Goal: Task Accomplishment & Management: Use online tool/utility

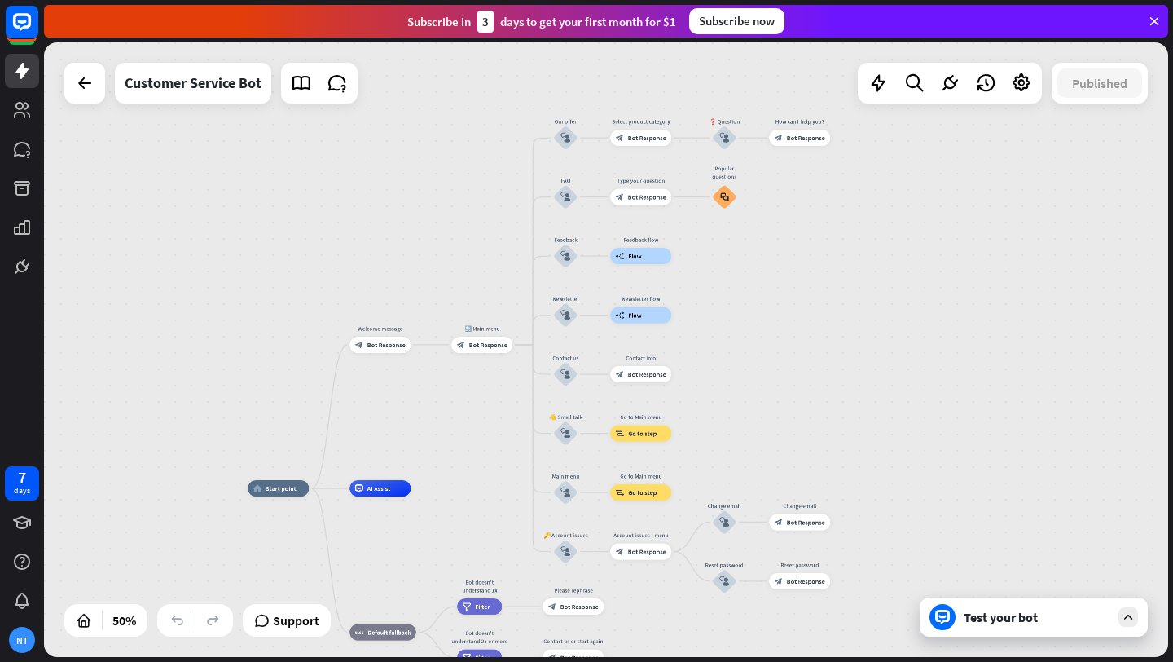
drag, startPoint x: 827, startPoint y: 151, endPoint x: 827, endPoint y: 319, distance: 168.6
click at [822, 337] on div "home_2 Start point Welcome message block_bot_response Bot Response 🔙 Main menu …" at bounding box center [606, 349] width 1124 height 614
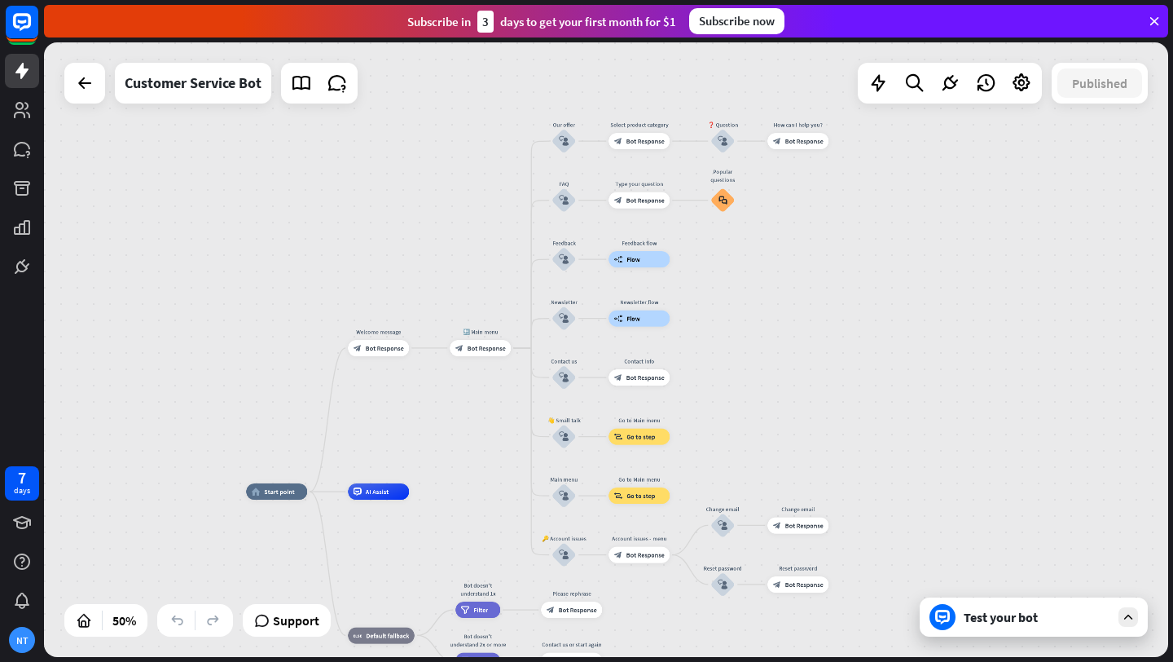
drag, startPoint x: 903, startPoint y: 269, endPoint x: 893, endPoint y: 252, distance: 19.7
click at [897, 256] on div "home_2 Start point Welcome message block_bot_response Bot Response 🔙 Main menu …" at bounding box center [606, 349] width 1124 height 614
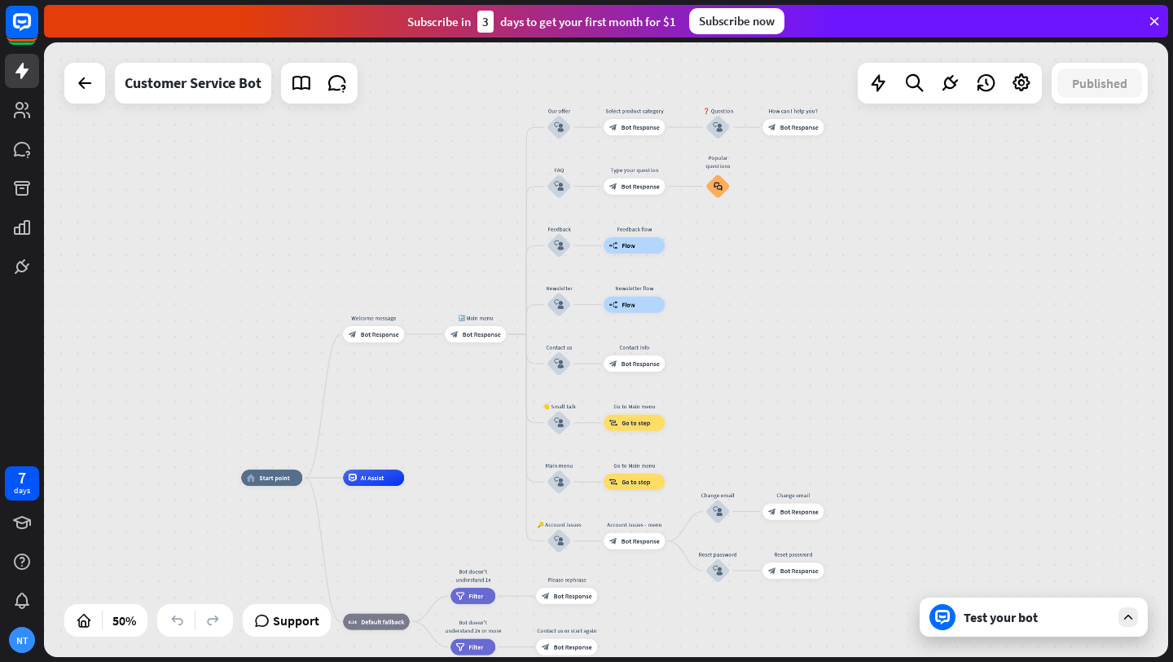
click at [894, 242] on div "home_2 Start point Welcome message block_bot_response Bot Response 🔙 Main menu …" at bounding box center [606, 349] width 1124 height 614
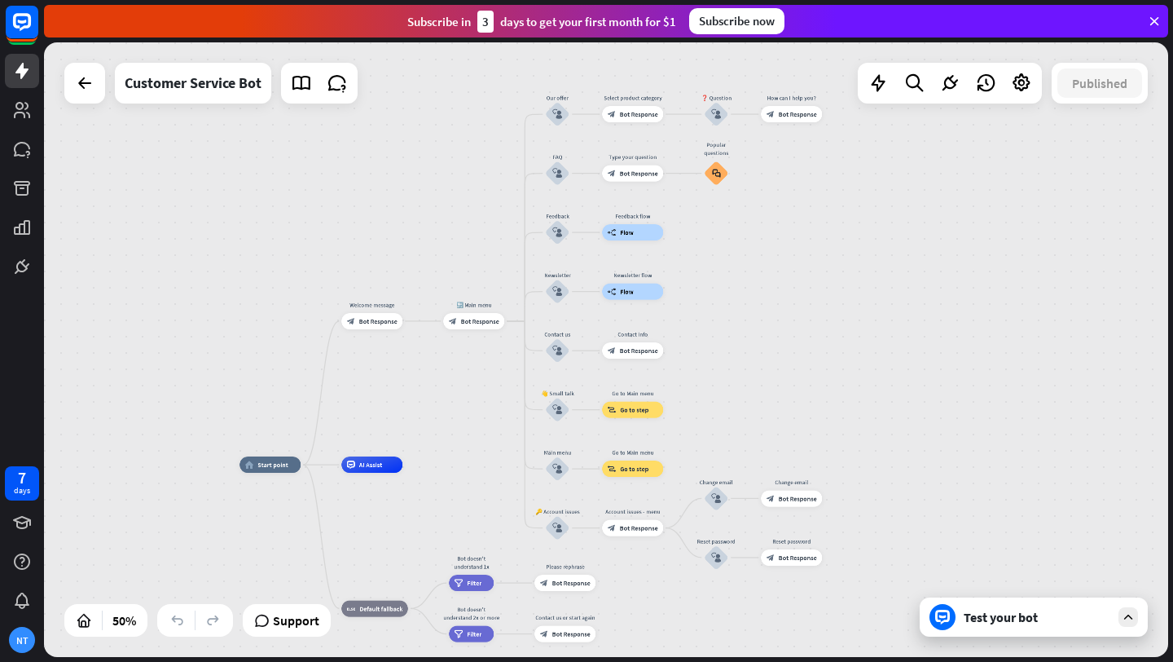
drag, startPoint x: 786, startPoint y: 390, endPoint x: 785, endPoint y: 380, distance: 9.9
click at [785, 380] on div "home_2 Start point Welcome message block_bot_response Bot Response 🔙 Main menu …" at bounding box center [606, 349] width 1124 height 614
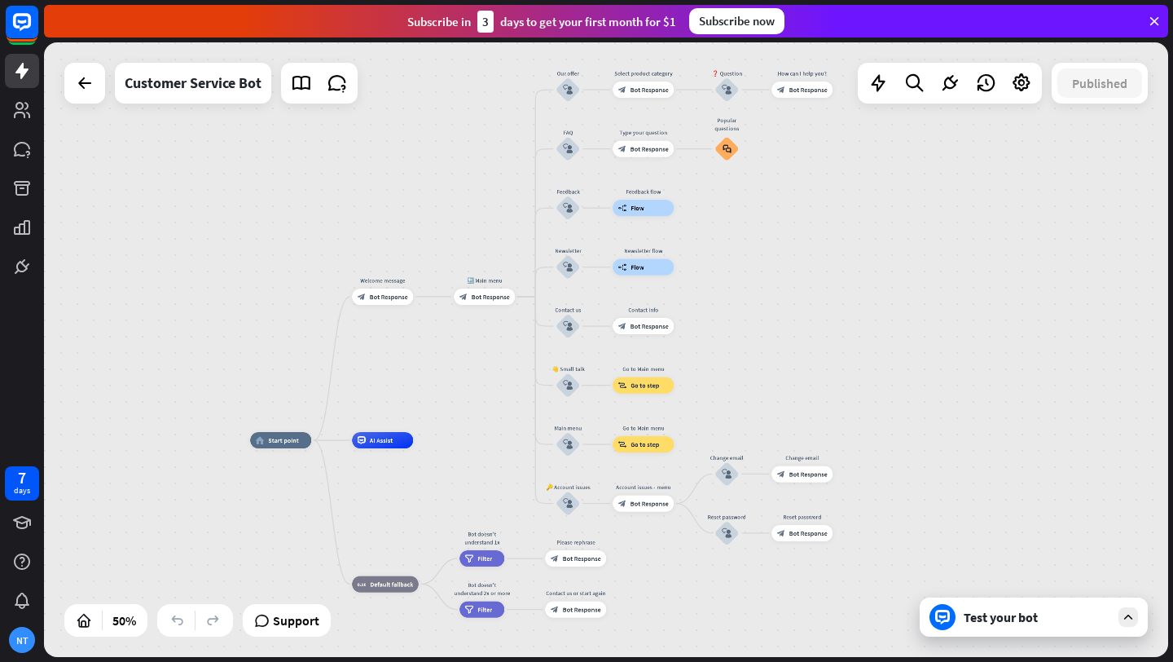
drag, startPoint x: 785, startPoint y: 380, endPoint x: 795, endPoint y: 356, distance: 26.6
click at [795, 356] on div "home_2 Start point Welcome message block_bot_response Bot Response 🔙 Main menu …" at bounding box center [606, 349] width 1124 height 614
click at [1016, 88] on icon at bounding box center [1021, 83] width 21 height 21
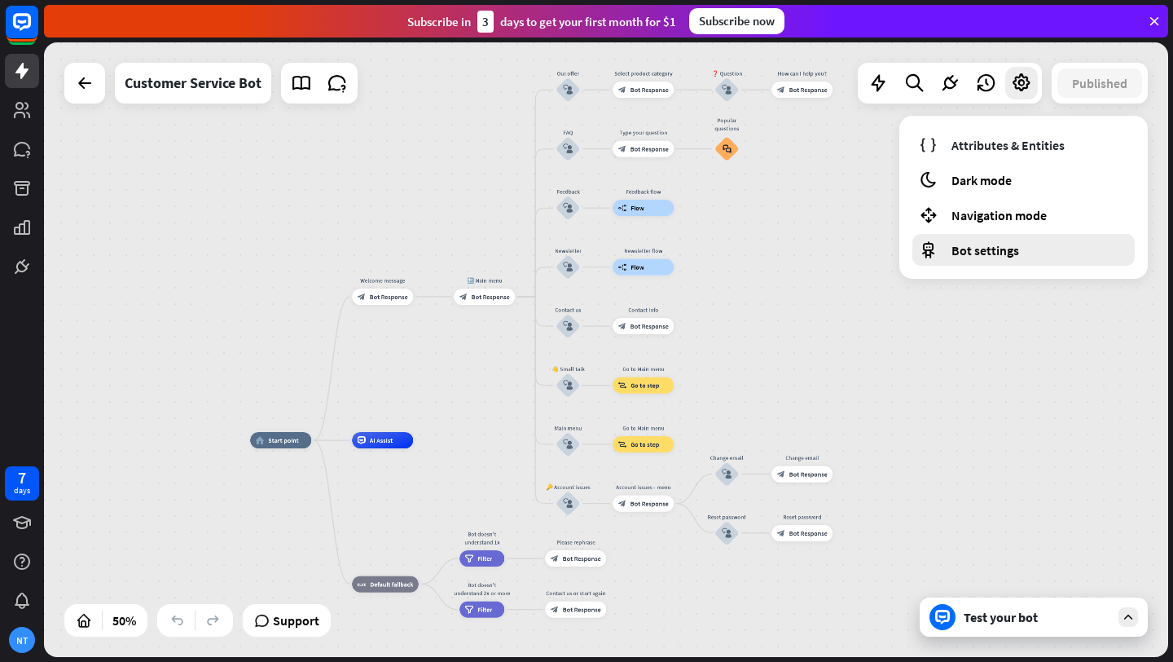
click at [1003, 250] on span "Bot settings" at bounding box center [986, 250] width 68 height 16
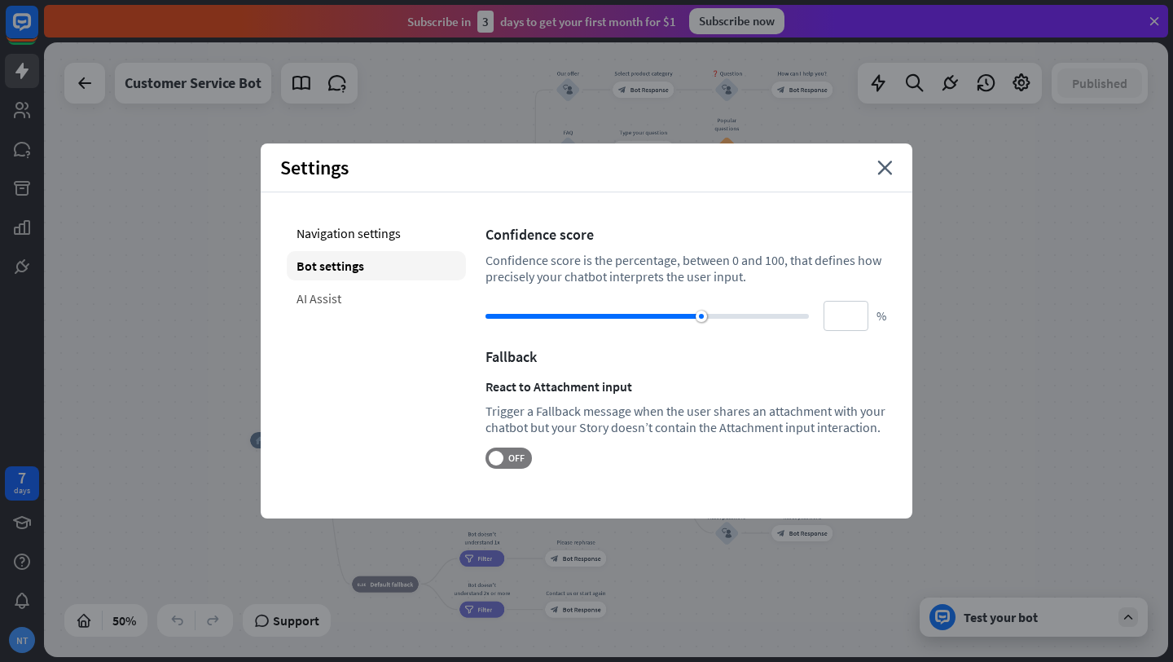
click at [355, 308] on div "AI Assist" at bounding box center [376, 298] width 179 height 29
type input "**"
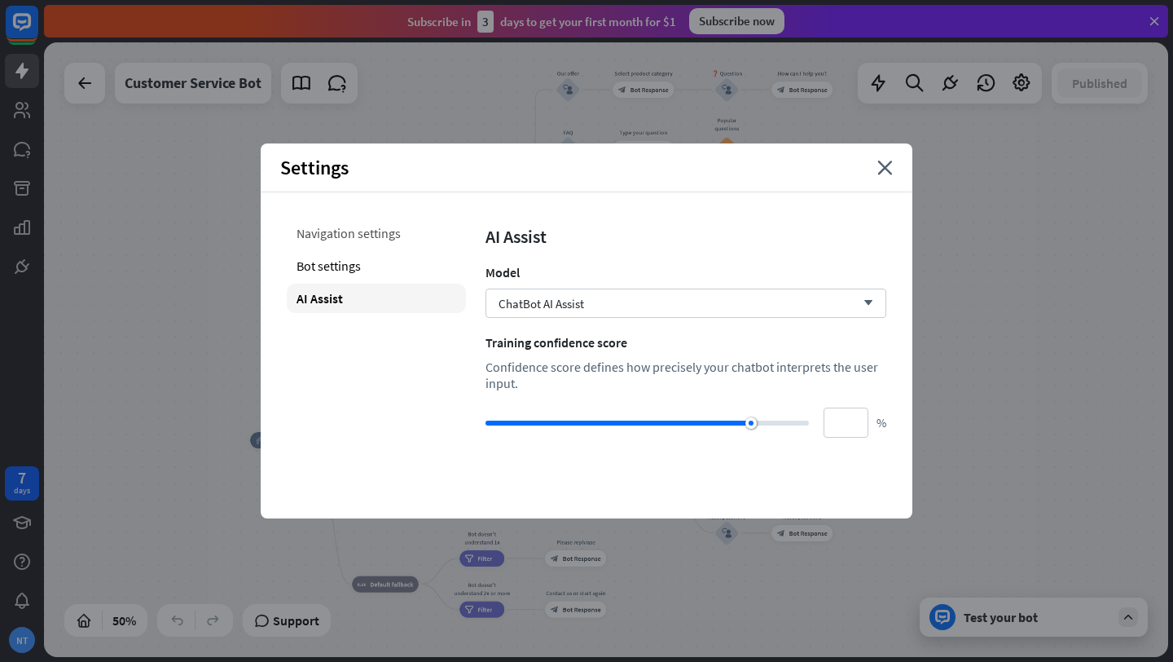
click at [382, 246] on div "Navigation settings" at bounding box center [376, 232] width 179 height 29
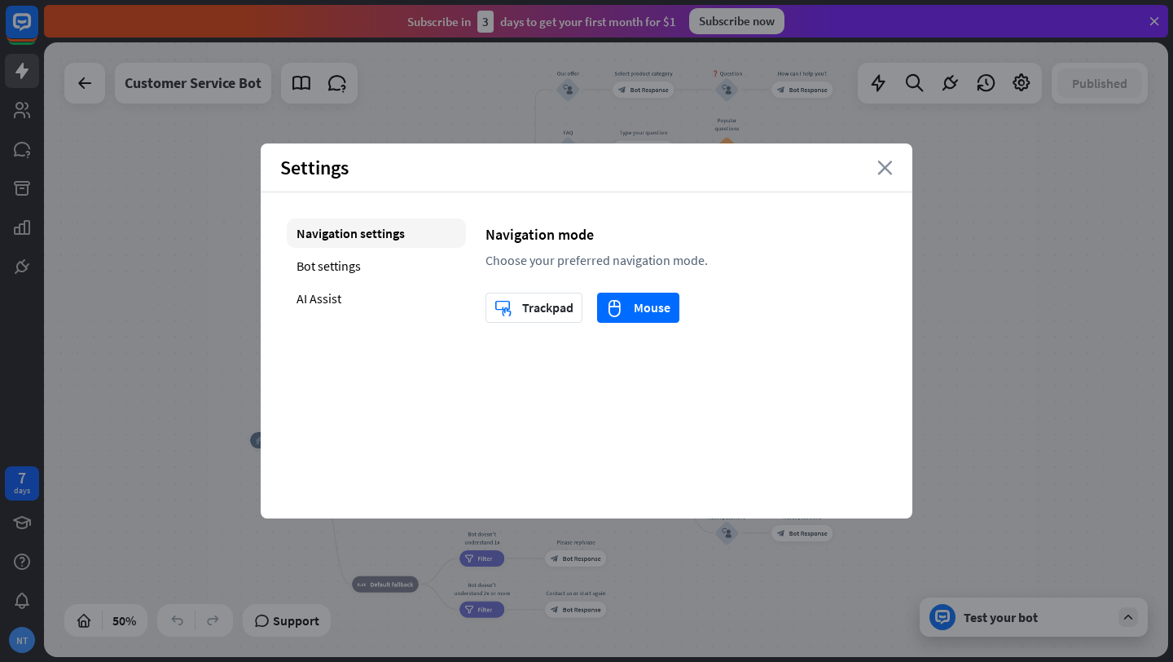
click at [886, 166] on icon "close" at bounding box center [884, 167] width 15 height 15
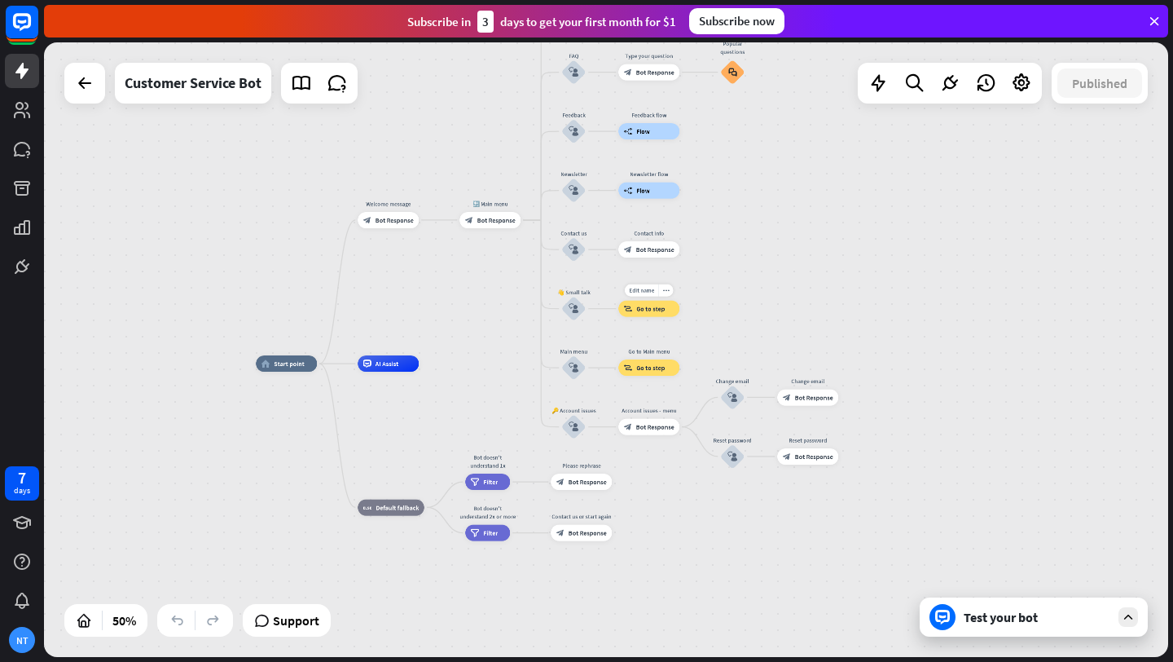
drag, startPoint x: 690, startPoint y: 345, endPoint x: 689, endPoint y: 292, distance: 53.0
click at [679, 301] on div "Edit name more_horiz block_goto Go to step" at bounding box center [648, 309] width 61 height 16
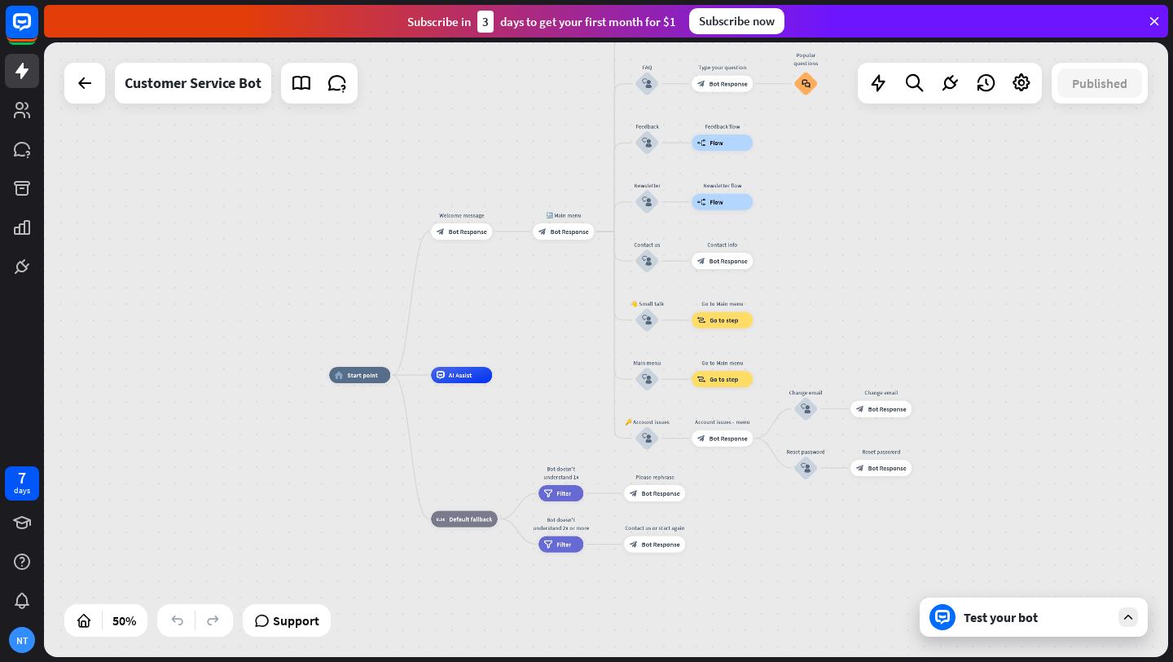
drag, startPoint x: 314, startPoint y: 263, endPoint x: 371, endPoint y: 273, distance: 58.7
click at [377, 275] on div "home_2 Start point Welcome message block_bot_response Bot Response 🔙 Main menu …" at bounding box center [606, 349] width 1124 height 614
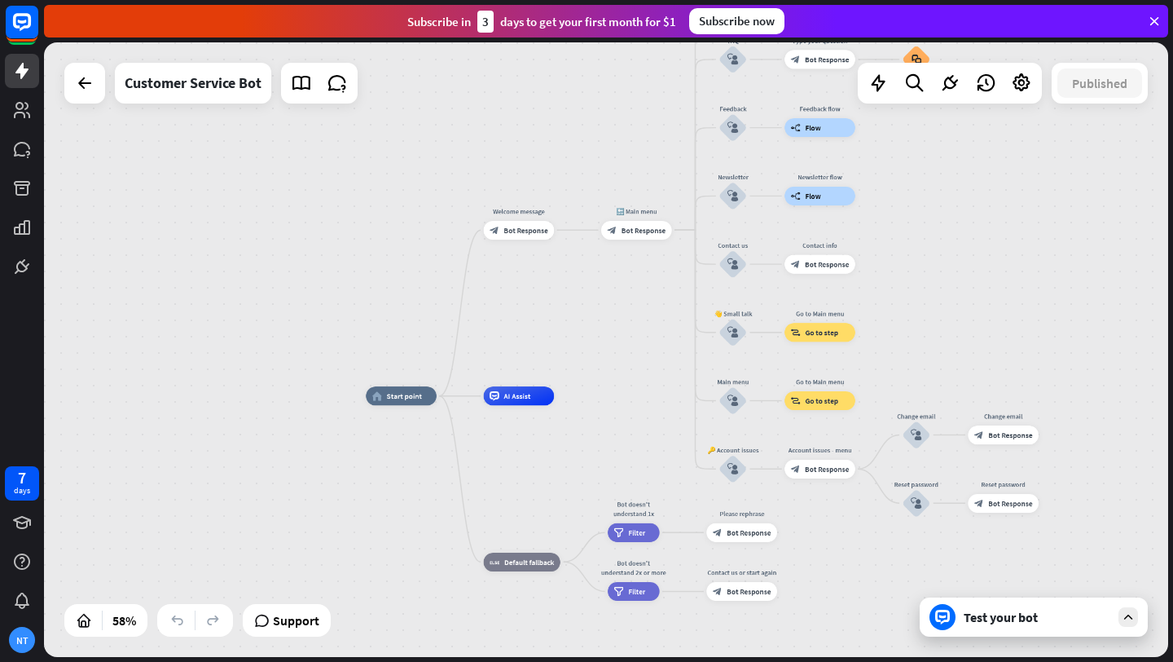
drag, startPoint x: 604, startPoint y: 209, endPoint x: 451, endPoint y: 202, distance: 154.1
click at [522, 235] on div "block_bot_response Bot Response" at bounding box center [519, 230] width 71 height 19
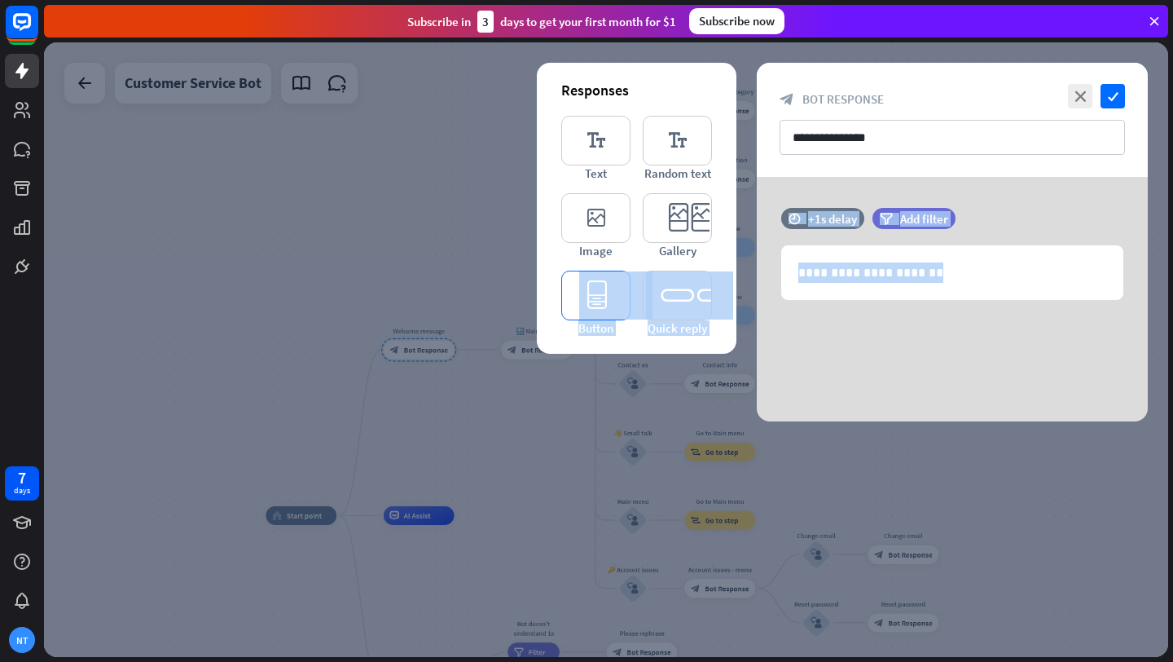
drag, startPoint x: 597, startPoint y: 292, endPoint x: 565, endPoint y: 296, distance: 32.0
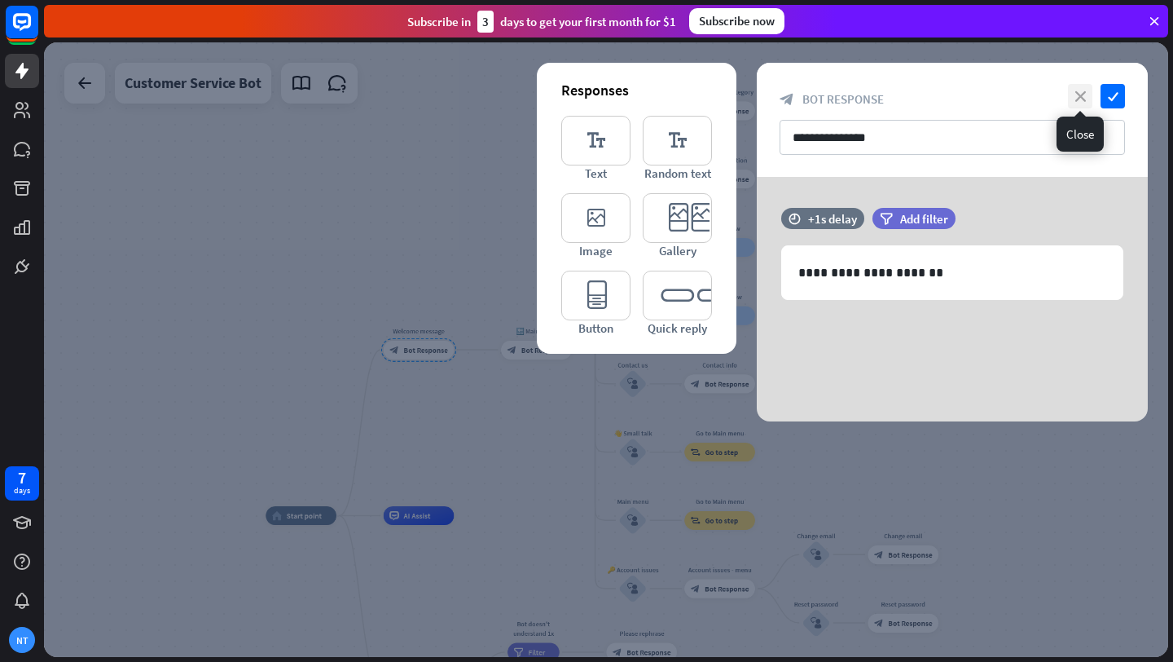
click at [1088, 99] on icon "close" at bounding box center [1080, 96] width 24 height 24
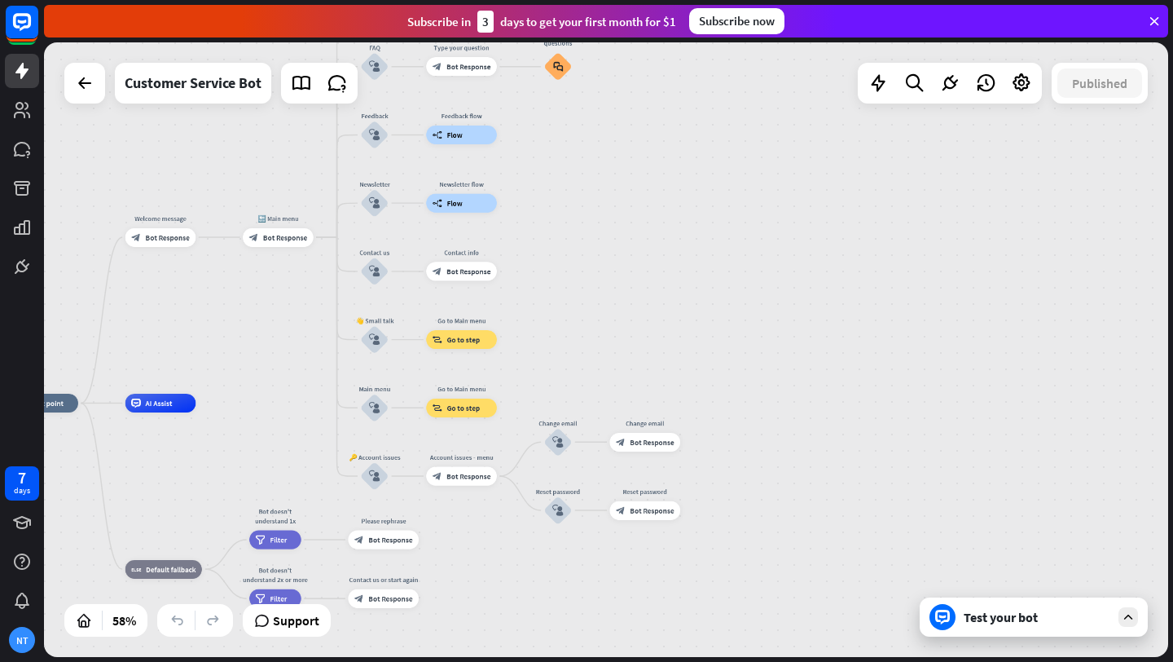
drag, startPoint x: 1040, startPoint y: 345, endPoint x: 783, endPoint y: 230, distance: 281.2
click at [783, 230] on div "home_2 Start point Welcome message block_bot_response Bot Response 🔙 Main menu …" at bounding box center [606, 349] width 1124 height 614
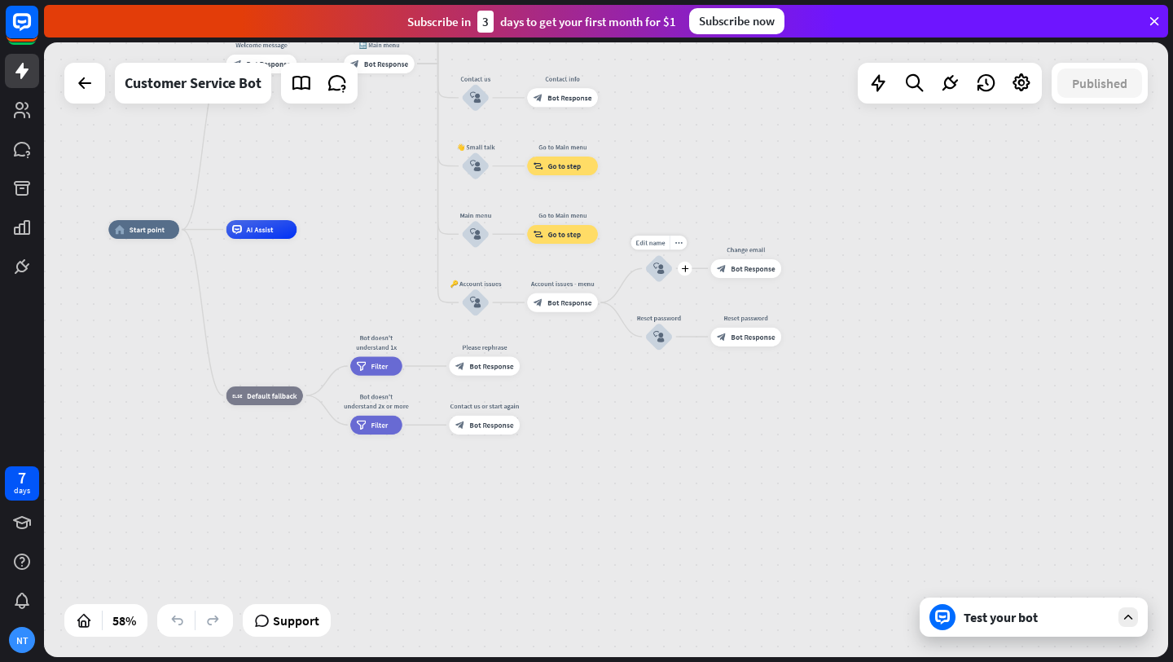
drag, startPoint x: 600, startPoint y: 338, endPoint x: 628, endPoint y: 272, distance: 71.6
click at [645, 272] on div "Edit name more_horiz plus Change email block_user_input" at bounding box center [659, 268] width 29 height 29
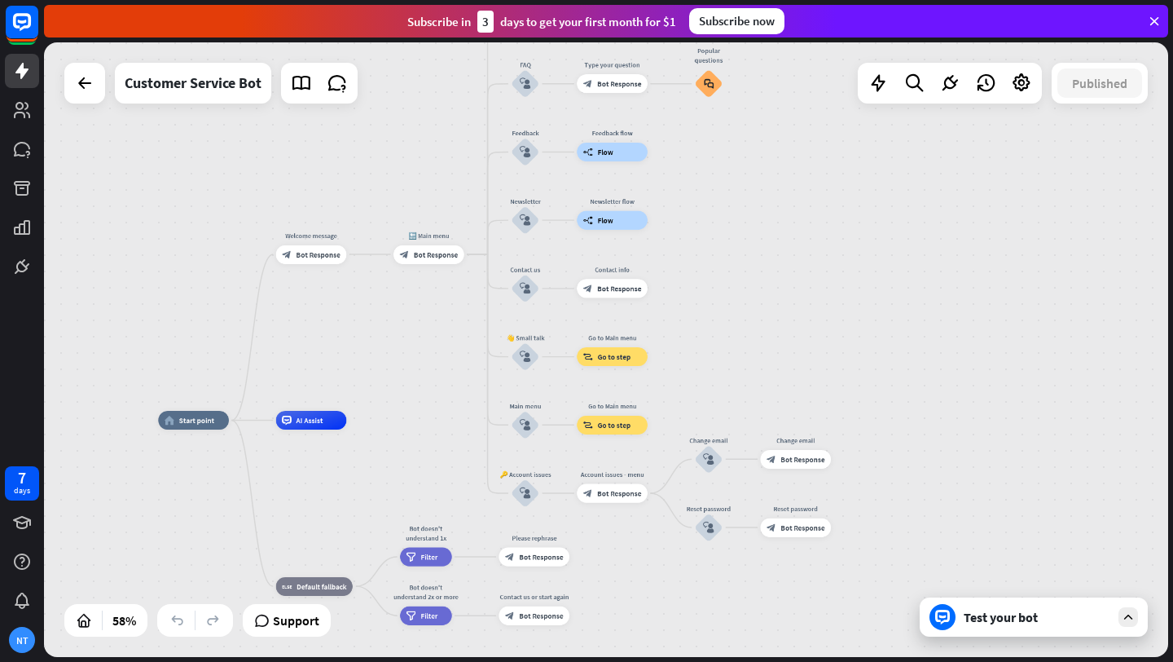
drag, startPoint x: 346, startPoint y: 215, endPoint x: 396, endPoint y: 406, distance: 197.0
click at [396, 406] on div "home_2 Start point Welcome message block_bot_response Bot Response 🔙 Main menu …" at bounding box center [606, 349] width 1124 height 614
click at [358, 423] on icon "plus" at bounding box center [357, 420] width 7 height 7
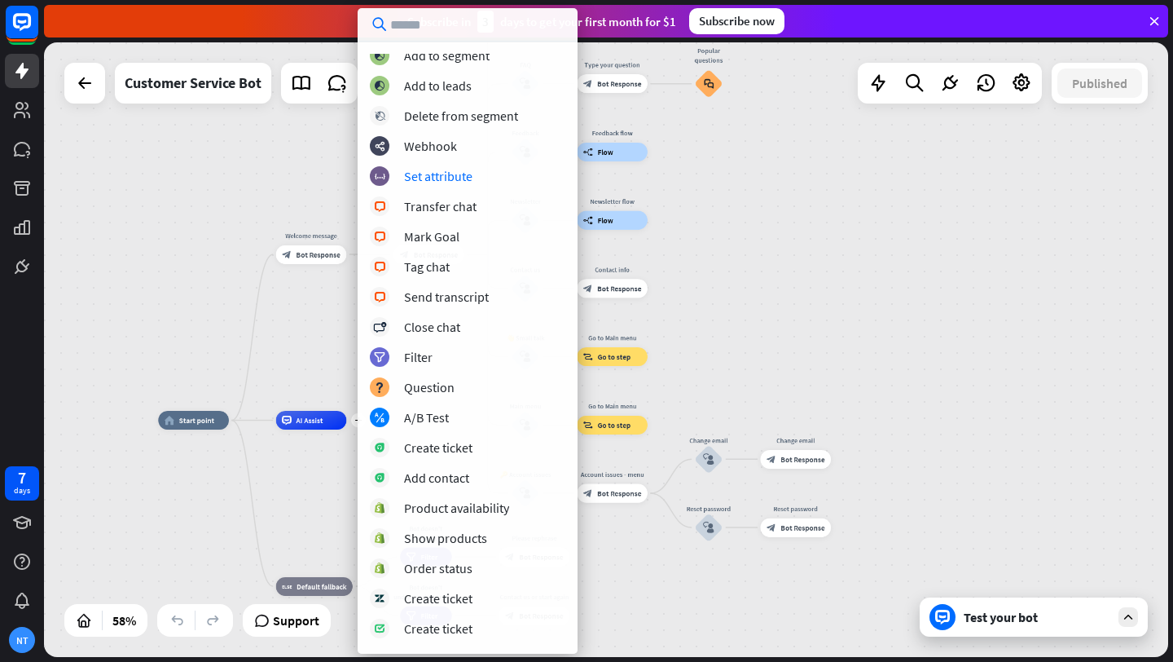
scroll to position [216, 0]
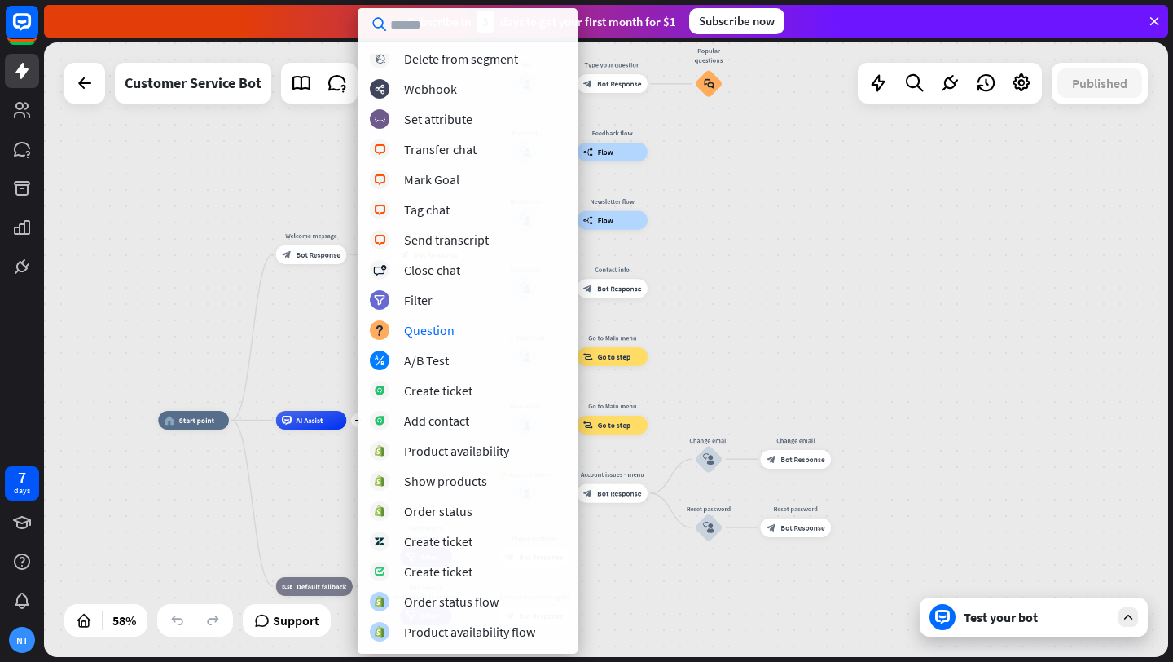
click at [924, 218] on div "home_2 Start point Welcome message block_bot_response Bot Response 🔙 Main menu …" at bounding box center [606, 349] width 1124 height 614
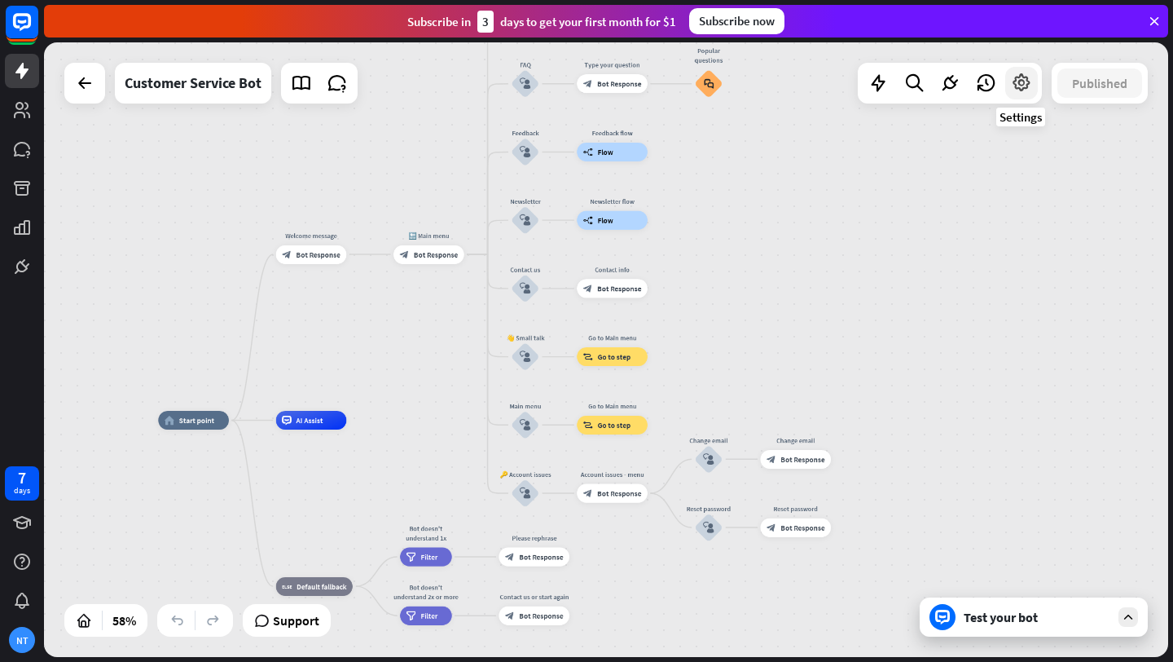
click at [1023, 86] on icon at bounding box center [1021, 83] width 21 height 21
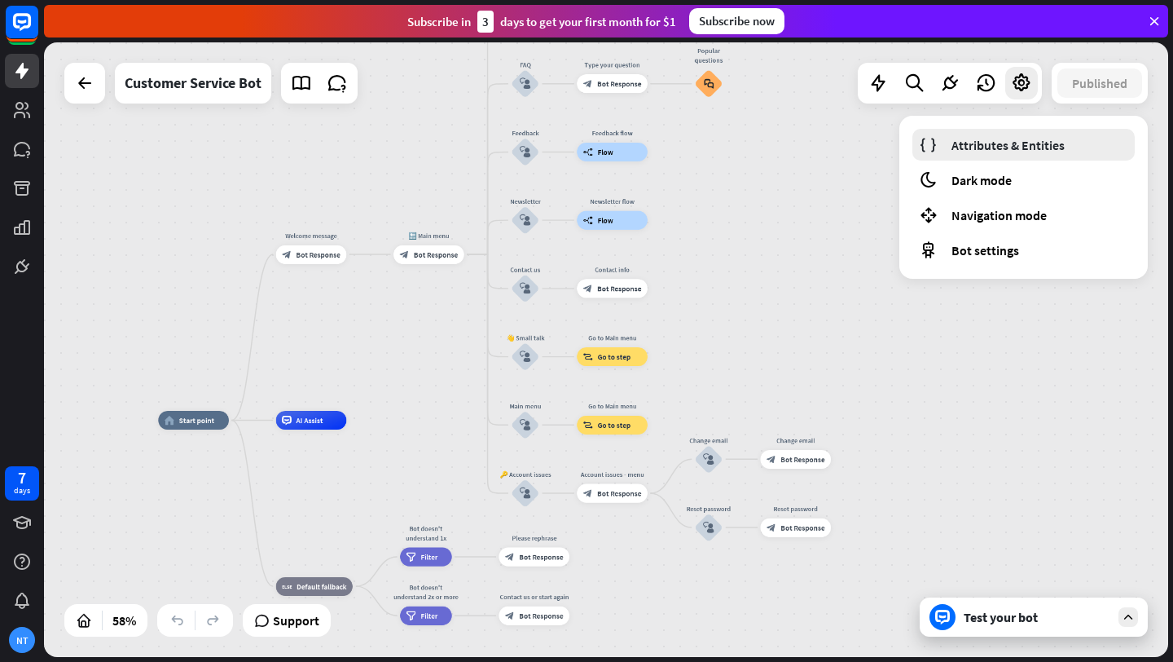
click at [1024, 135] on link "Attributes & Entities" at bounding box center [1023, 145] width 222 height 32
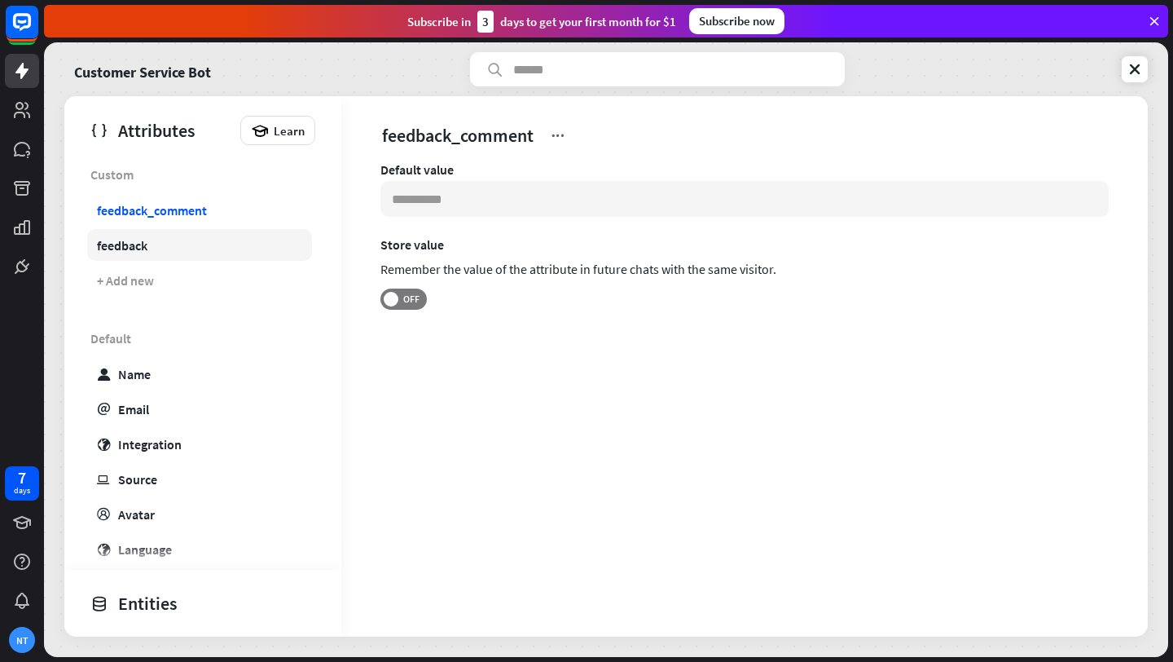
click at [129, 258] on link "feedback" at bounding box center [199, 245] width 225 height 32
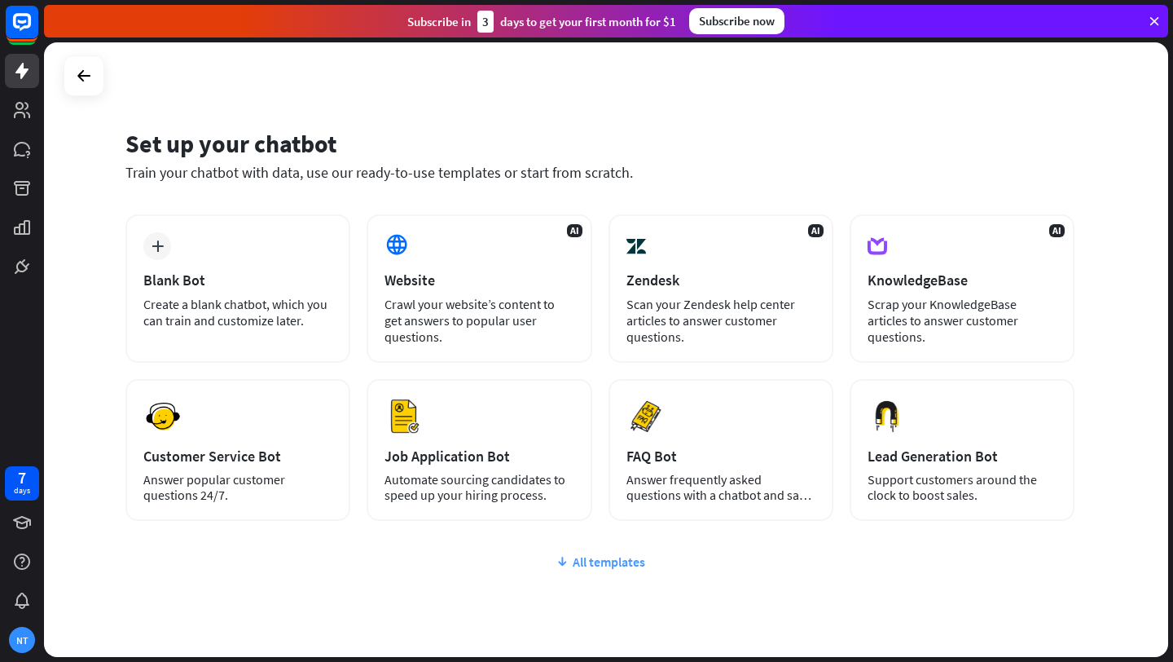
click at [611, 559] on div "All templates" at bounding box center [599, 561] width 949 height 16
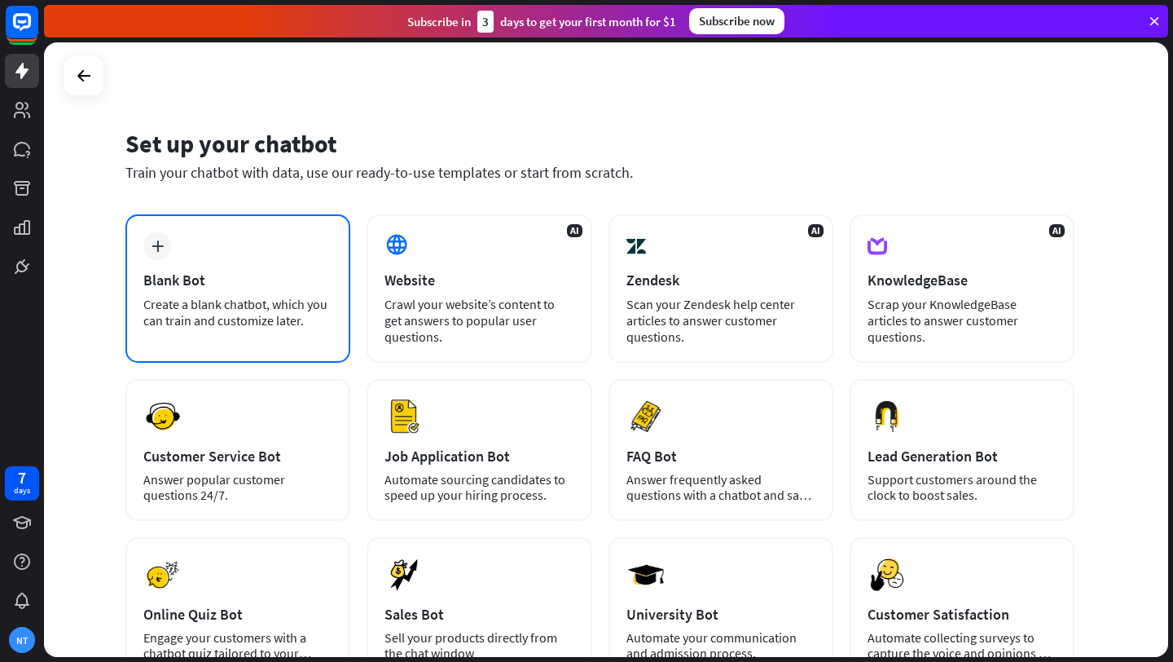
click at [281, 314] on div "Create a blank chatbot, which you can train and customize later." at bounding box center [237, 312] width 189 height 33
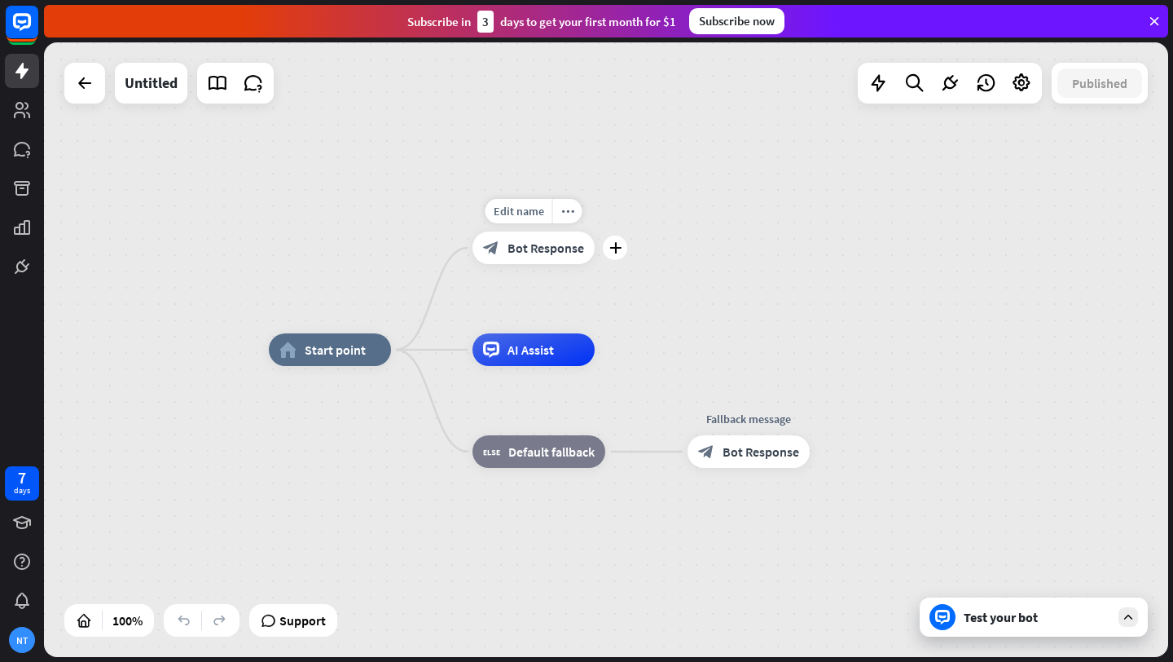
click at [595, 251] on div "Edit name more_horiz plus Welcome message block_bot_response Bot Response" at bounding box center [534, 247] width 122 height 33
click at [613, 249] on icon "plus" at bounding box center [615, 247] width 12 height 11
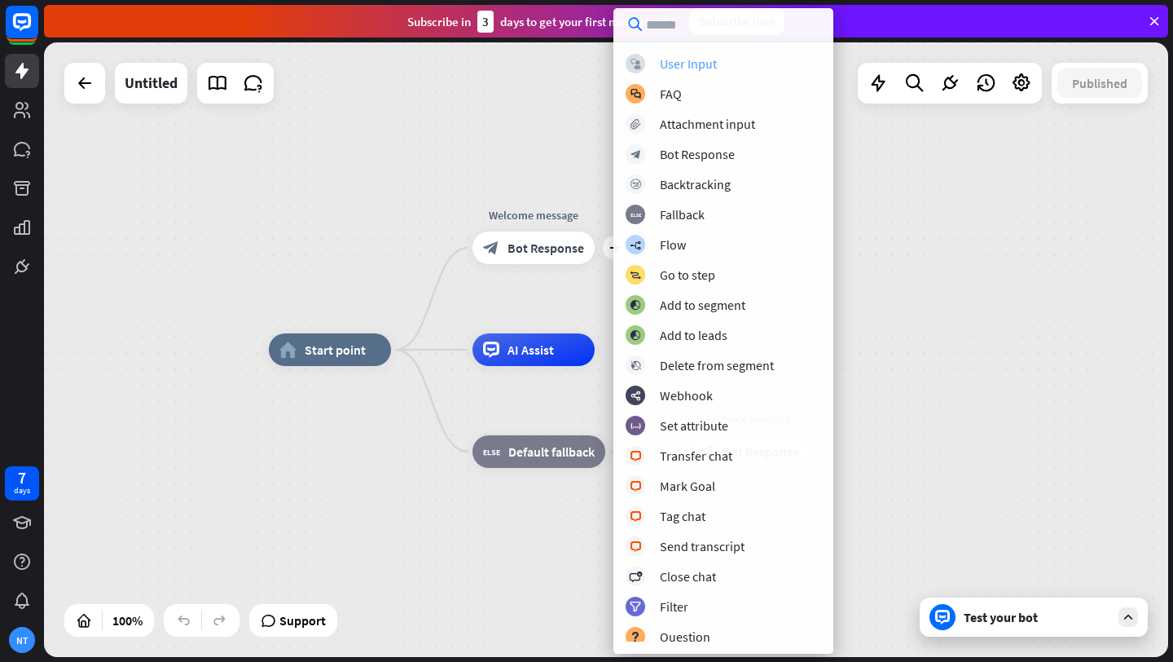
click at [733, 64] on div "block_user_input User Input" at bounding box center [724, 64] width 196 height 20
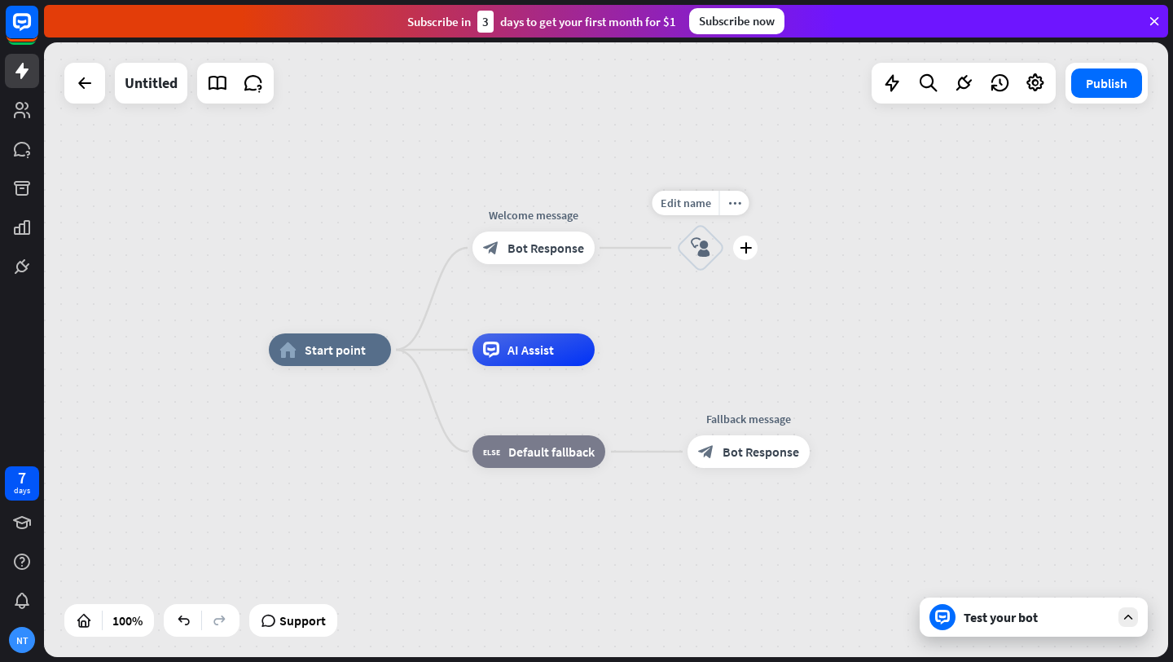
click at [705, 253] on icon "block_user_input" at bounding box center [701, 248] width 20 height 20
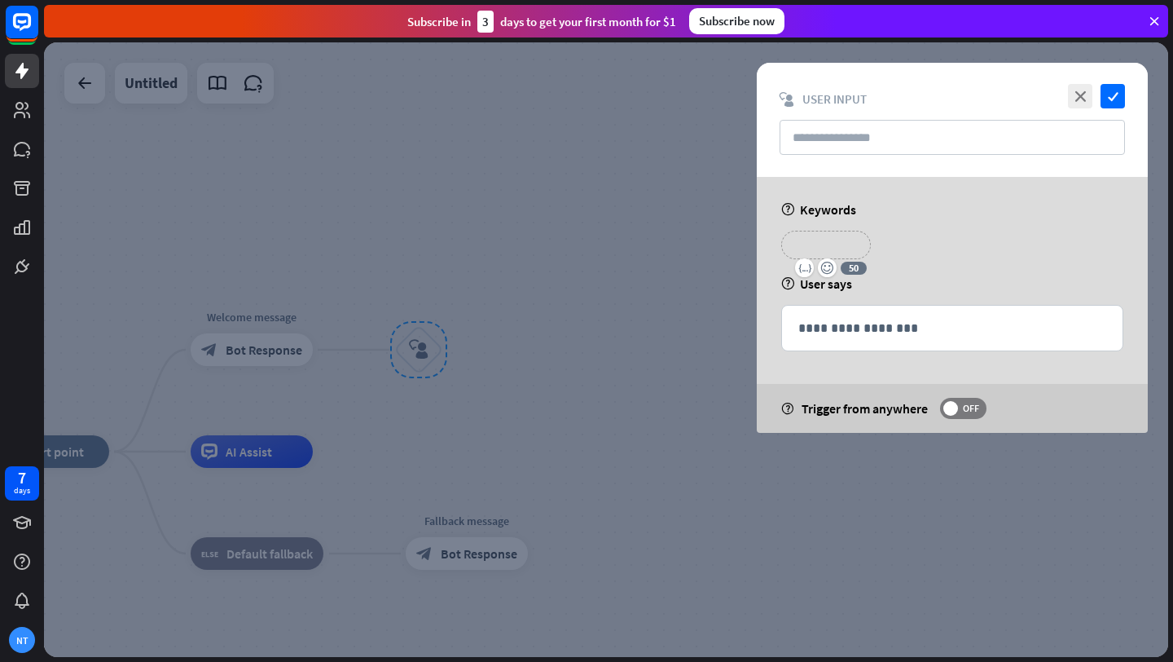
click at [827, 248] on p "**********" at bounding box center [825, 245] width 65 height 20
